Goal: Task Accomplishment & Management: Use online tool/utility

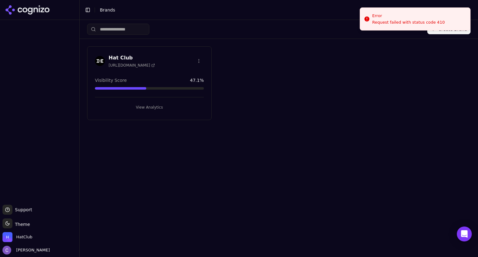
click at [155, 108] on button "View Analytics" at bounding box center [149, 107] width 109 height 10
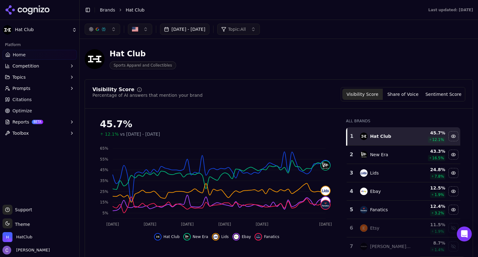
click at [194, 28] on button "[DATE] - [DATE]" at bounding box center [184, 29] width 49 height 11
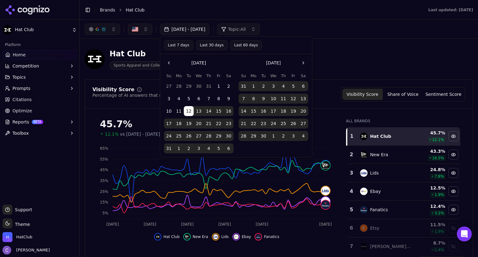
click at [303, 61] on button "Go to the Next Month" at bounding box center [303, 63] width 10 height 10
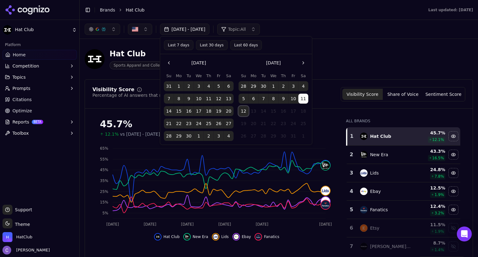
click at [245, 110] on button "12" at bounding box center [244, 111] width 10 height 10
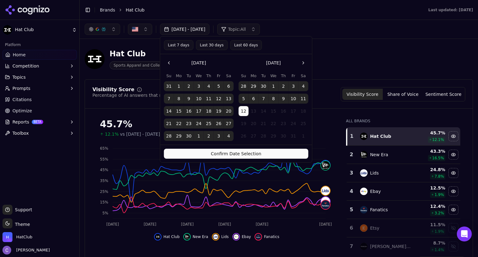
click at [251, 154] on button "Confirm Date Selection" at bounding box center [236, 154] width 144 height 10
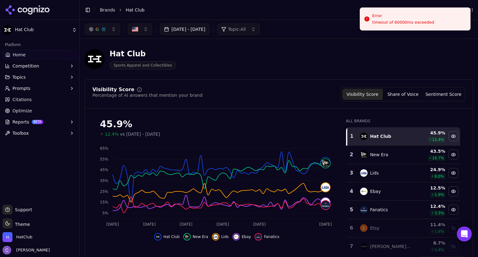
click at [110, 31] on button "button" at bounding box center [102, 29] width 35 height 11
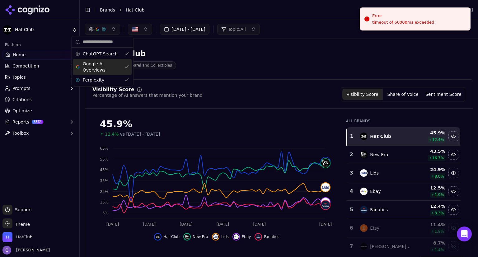
click at [125, 69] on div "Google AI Overviews" at bounding box center [102, 67] width 59 height 16
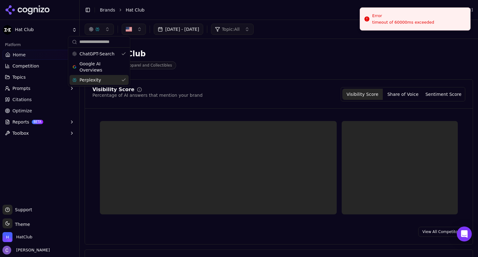
click at [124, 79] on div "Perplexity" at bounding box center [98, 80] width 59 height 10
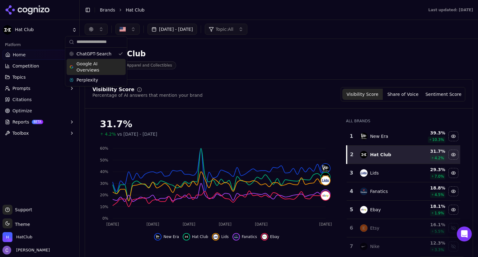
click at [119, 65] on div "Google AI Overviews" at bounding box center [96, 67] width 59 height 16
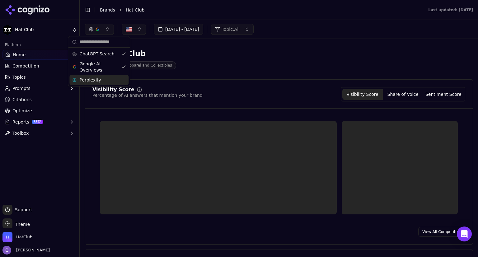
click at [121, 81] on div "Perplexity" at bounding box center [98, 80] width 59 height 10
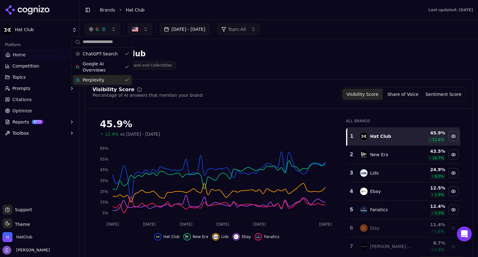
click at [248, 89] on div "Visibility Score Percentage of AI answers that mention your brand Visibility Sc…" at bounding box center [278, 94] width 373 height 14
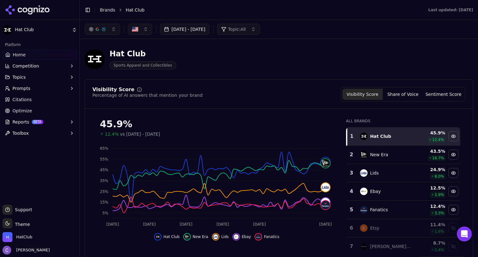
click at [37, 88] on button "Prompts" at bounding box center [39, 88] width 74 height 10
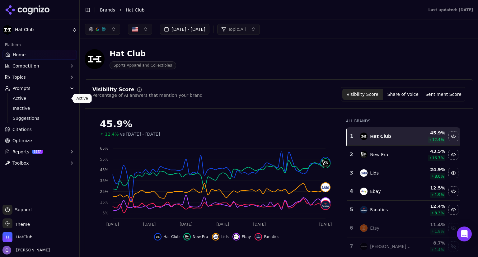
click at [30, 97] on span "Active" at bounding box center [40, 98] width 54 height 6
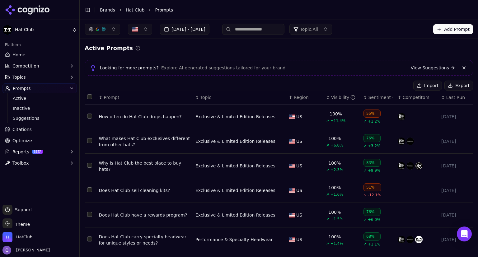
click at [267, 31] on input at bounding box center [253, 29] width 62 height 11
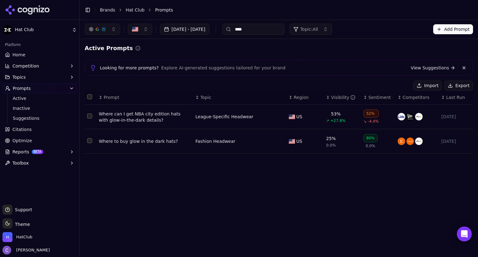
type input "****"
click at [144, 141] on div "Where to buy glow in the dark hats?" at bounding box center [144, 141] width 91 height 6
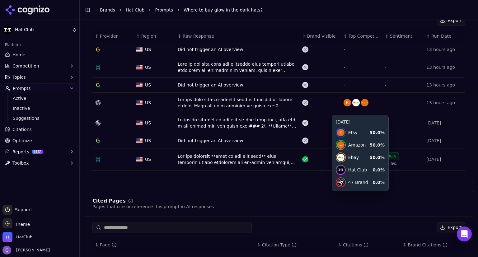
scroll to position [241, 0]
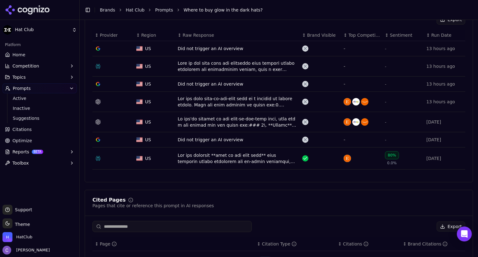
click at [259, 160] on div "Data table" at bounding box center [237, 158] width 119 height 12
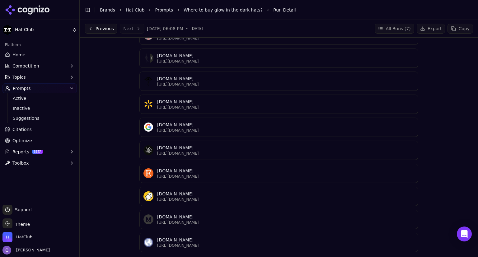
scroll to position [490, 0]
